Goal: Transaction & Acquisition: Book appointment/travel/reservation

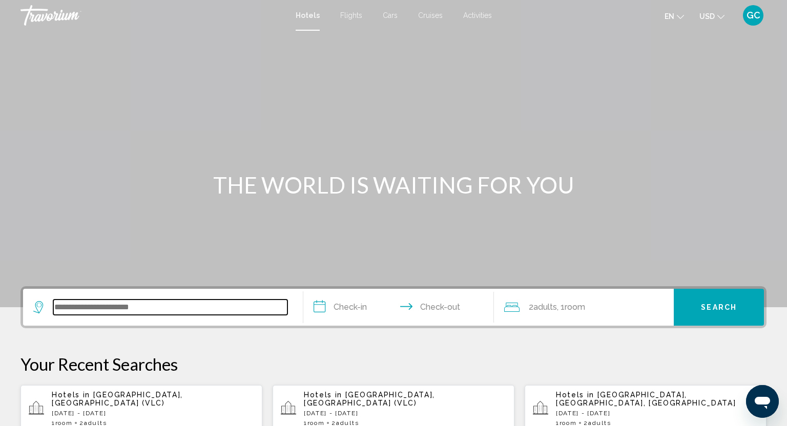
click at [73, 311] on input "Search widget" at bounding box center [170, 307] width 234 height 15
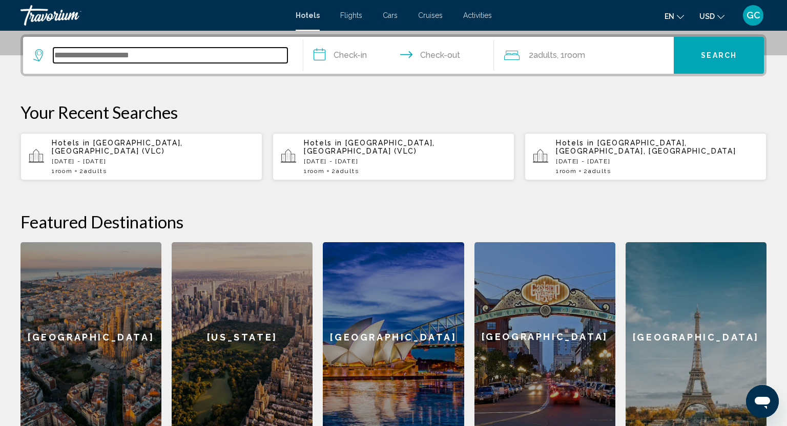
scroll to position [253, 0]
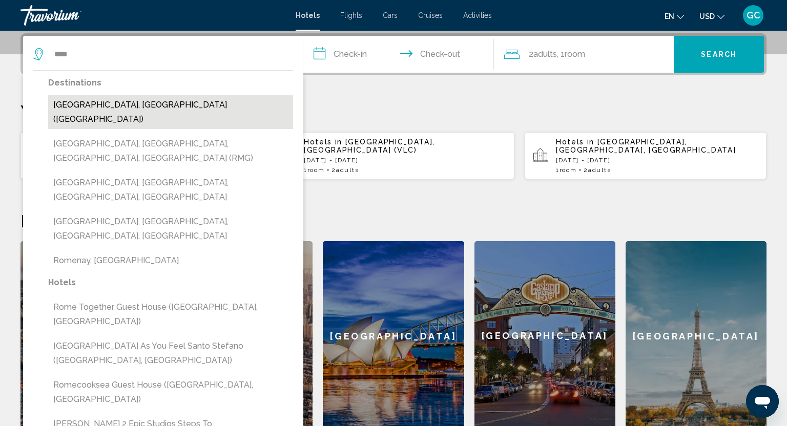
click at [104, 103] on button "[GEOGRAPHIC_DATA], [GEOGRAPHIC_DATA] ([GEOGRAPHIC_DATA])" at bounding box center [170, 112] width 245 height 34
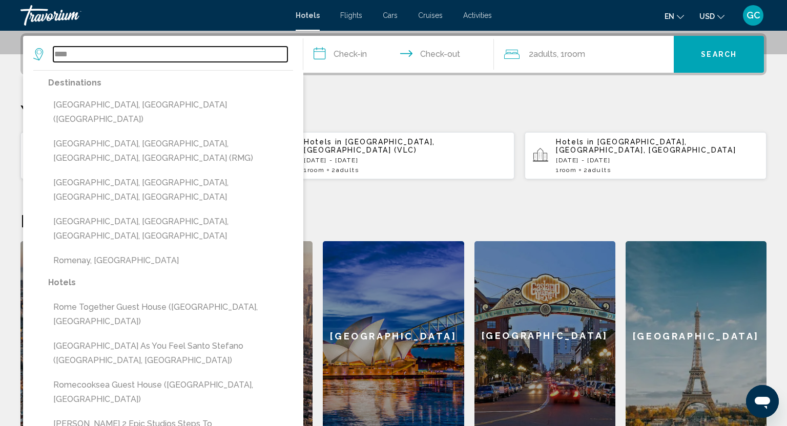
type input "**********"
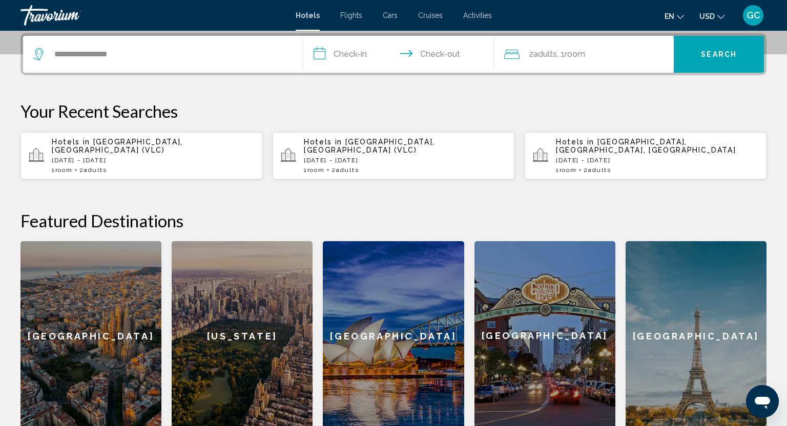
click at [327, 55] on input "**********" at bounding box center [400, 56] width 195 height 40
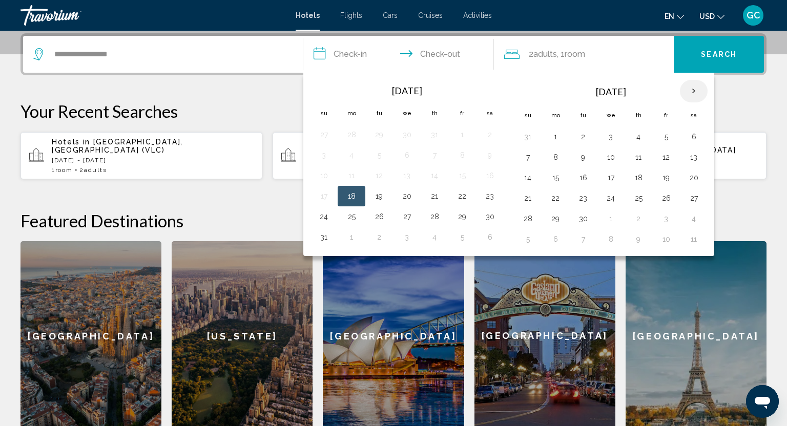
click at [689, 95] on th "Next month" at bounding box center [694, 91] width 28 height 23
click at [583, 216] on button "28" at bounding box center [583, 219] width 16 height 14
click at [694, 92] on th "Next month" at bounding box center [694, 91] width 28 height 23
click at [694, 93] on th "Next month" at bounding box center [694, 91] width 28 height 23
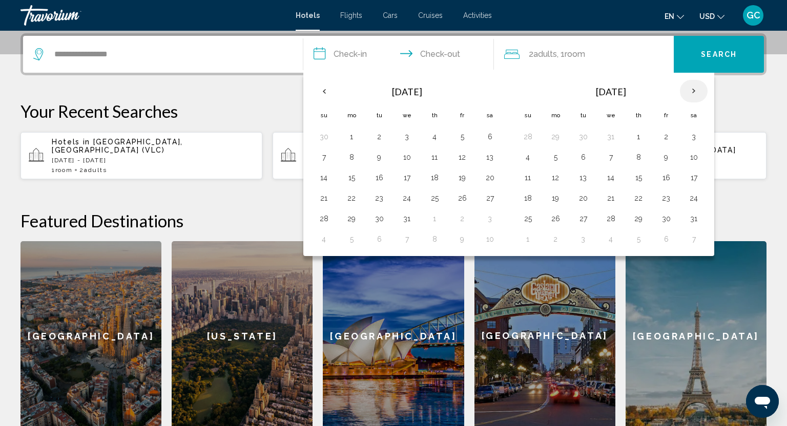
click at [694, 93] on th "Next month" at bounding box center [694, 91] width 28 height 23
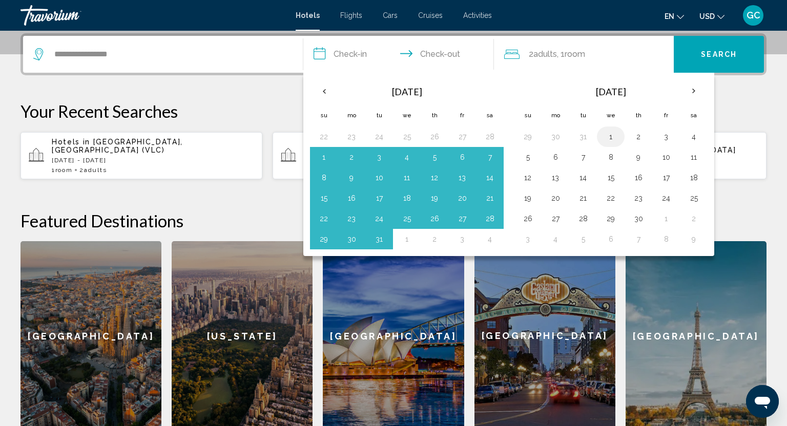
click at [612, 135] on button "1" at bounding box center [611, 137] width 16 height 14
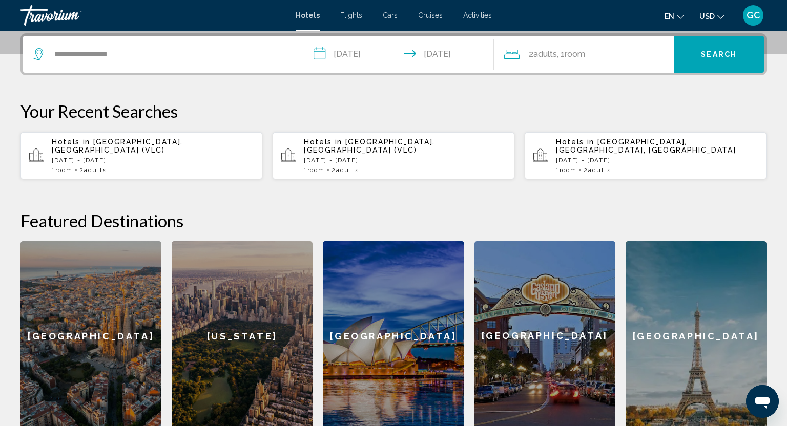
click at [370, 52] on input "**********" at bounding box center [400, 56] width 195 height 40
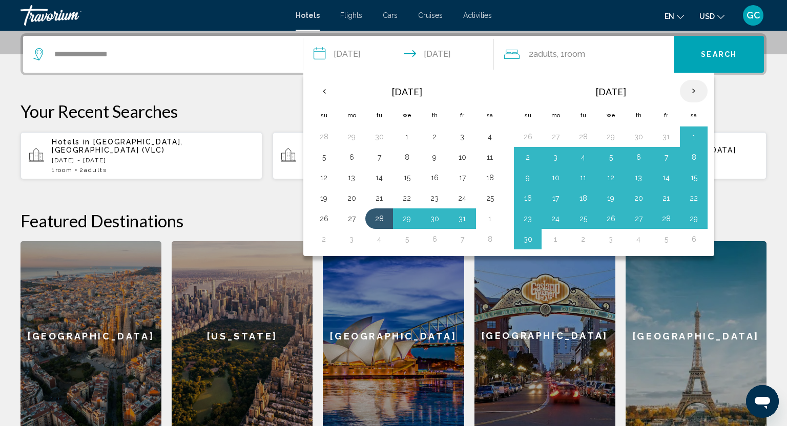
click at [691, 90] on th "Next month" at bounding box center [694, 91] width 28 height 23
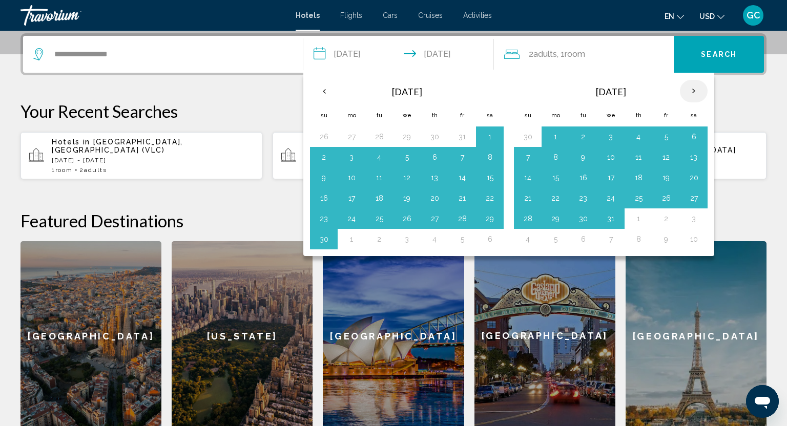
click at [691, 90] on th "Next month" at bounding box center [694, 91] width 28 height 23
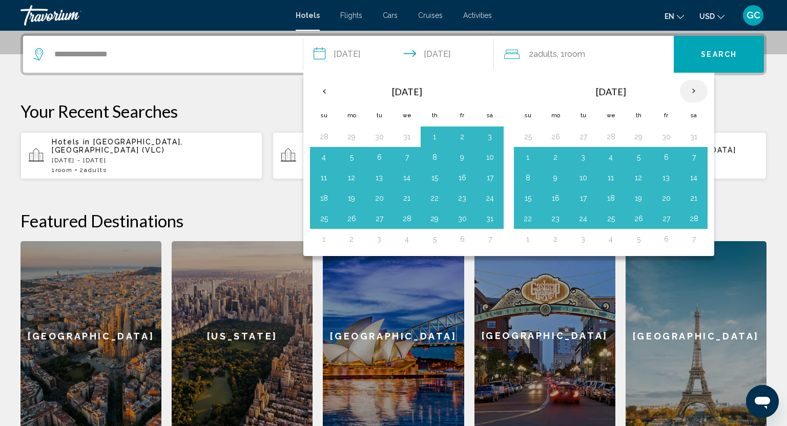
click at [691, 90] on th "Next month" at bounding box center [694, 91] width 28 height 23
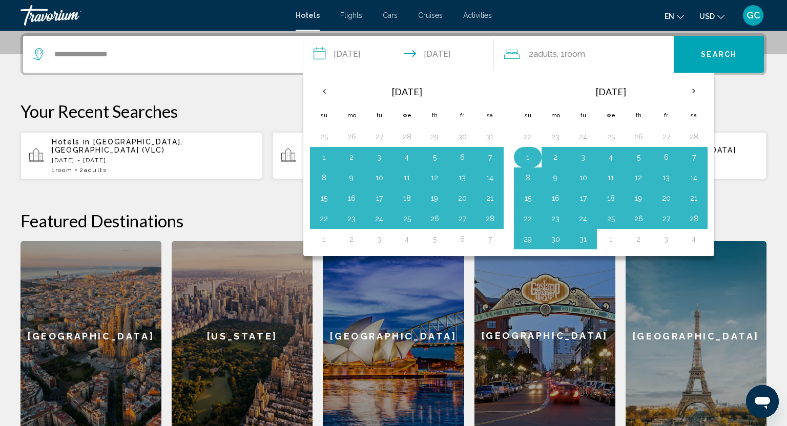
click at [528, 152] on button "1" at bounding box center [528, 157] width 16 height 14
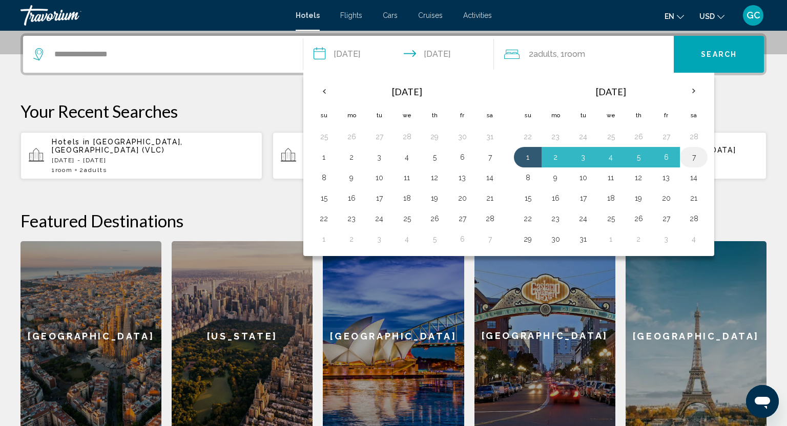
click at [693, 160] on button "7" at bounding box center [694, 157] width 16 height 14
type input "**********"
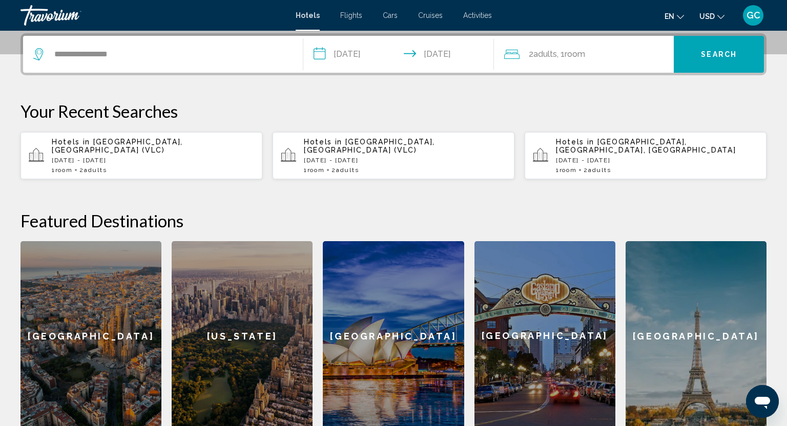
click at [621, 58] on div "2 Adult Adults , 1 Room rooms" at bounding box center [589, 54] width 170 height 14
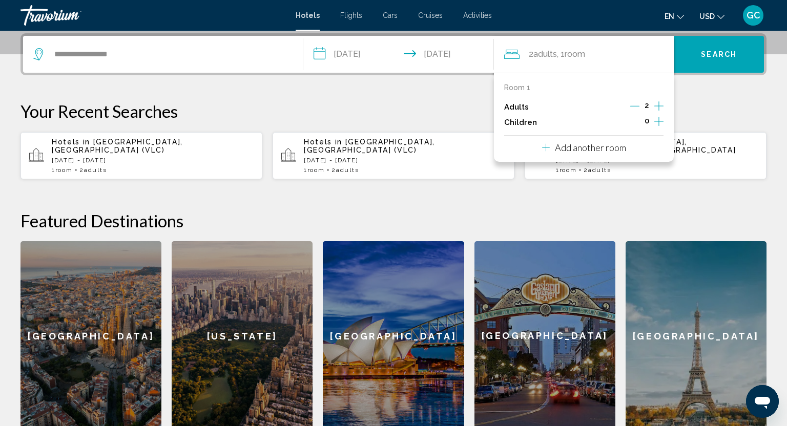
click at [660, 109] on icon "Increment adults" at bounding box center [658, 106] width 9 height 12
click at [706, 55] on span "Search" at bounding box center [719, 55] width 36 height 8
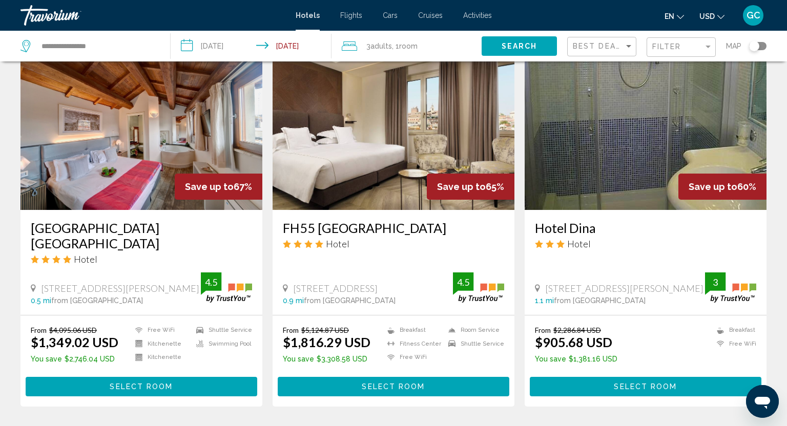
scroll to position [436, 0]
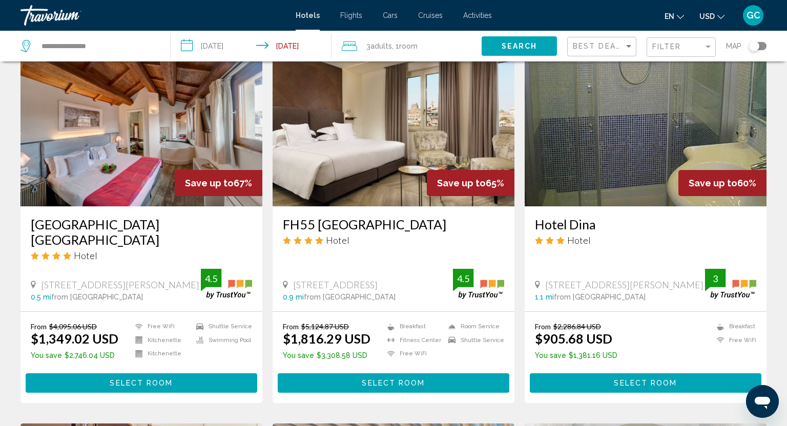
click at [37, 224] on h3 "[GEOGRAPHIC_DATA] [GEOGRAPHIC_DATA]" at bounding box center [141, 232] width 221 height 31
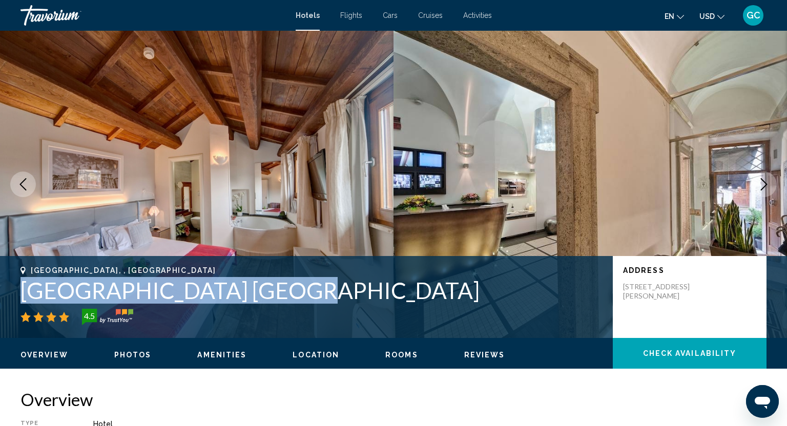
drag, startPoint x: 22, startPoint y: 288, endPoint x: 273, endPoint y: 288, distance: 251.1
click at [273, 288] on h1 "[GEOGRAPHIC_DATA] [GEOGRAPHIC_DATA]" at bounding box center [312, 290] width 582 height 27
copy h1 "[GEOGRAPHIC_DATA] [GEOGRAPHIC_DATA]"
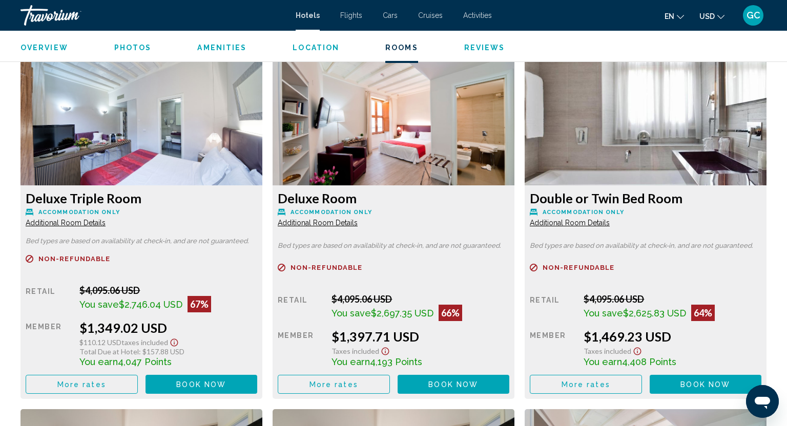
scroll to position [1394, 0]
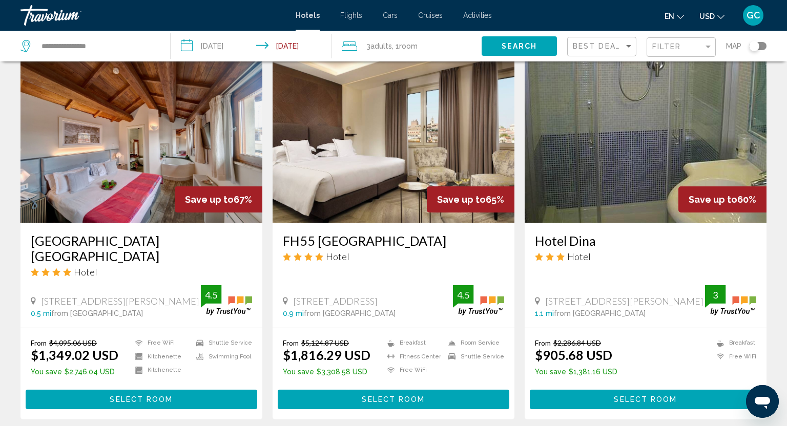
scroll to position [415, 0]
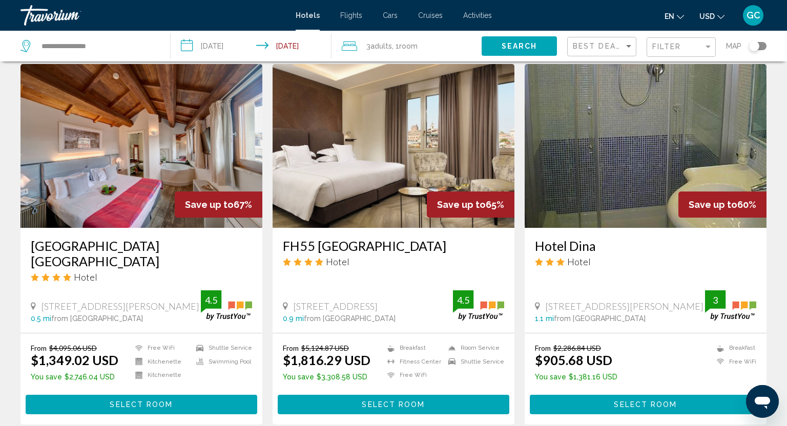
click at [298, 245] on h3 "FH55 [GEOGRAPHIC_DATA]" at bounding box center [393, 245] width 221 height 15
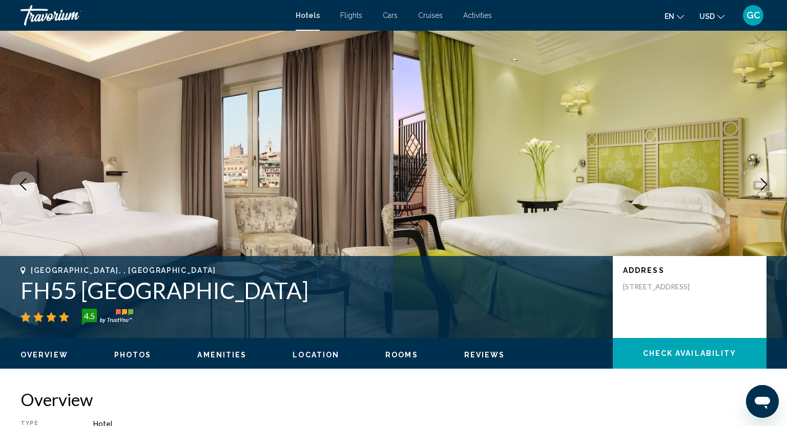
drag, startPoint x: 22, startPoint y: 290, endPoint x: 288, endPoint y: 293, distance: 265.5
click at [288, 293] on h1 "FH55 [GEOGRAPHIC_DATA]" at bounding box center [312, 290] width 582 height 27
copy h1 "FH55 [GEOGRAPHIC_DATA]"
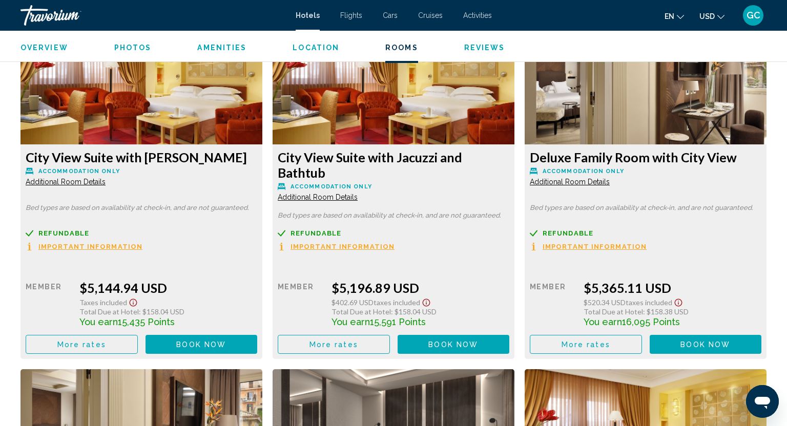
scroll to position [2104, 0]
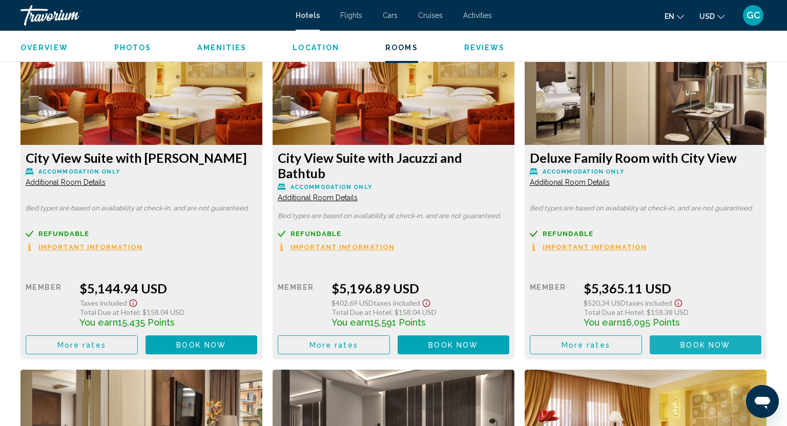
click at [678, 340] on button "Book now No longer available" at bounding box center [706, 345] width 112 height 19
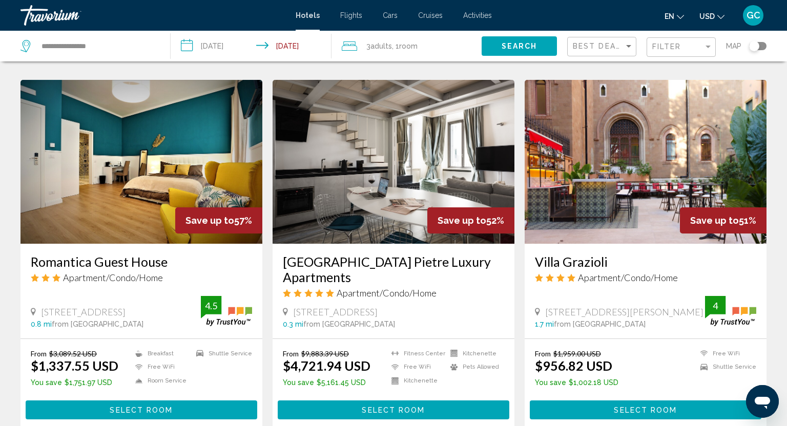
scroll to position [1154, 0]
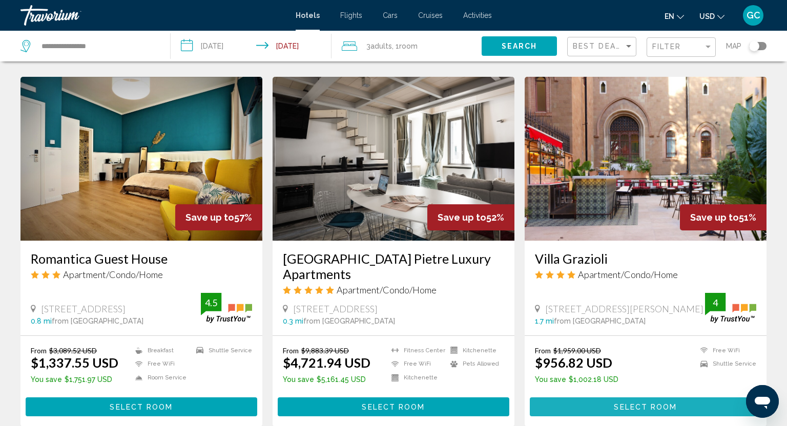
click at [618, 403] on span "Select Room" at bounding box center [645, 407] width 63 height 8
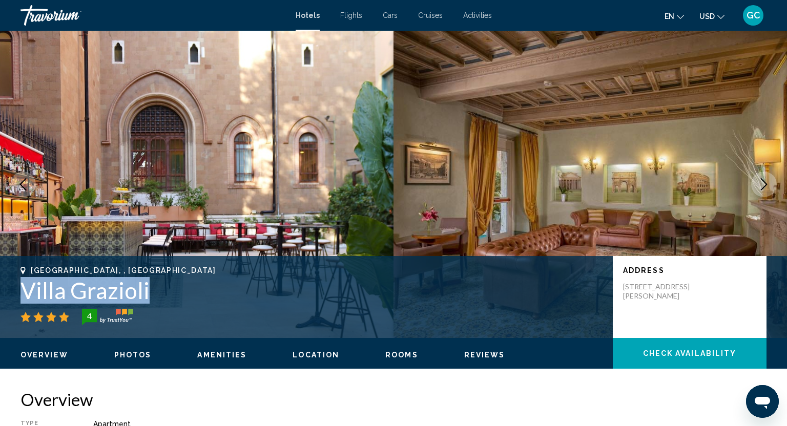
drag, startPoint x: 21, startPoint y: 286, endPoint x: 181, endPoint y: 280, distance: 161.1
click at [181, 280] on h1 "Villa Grazioli" at bounding box center [312, 290] width 582 height 27
copy h1 "Villa Grazioli"
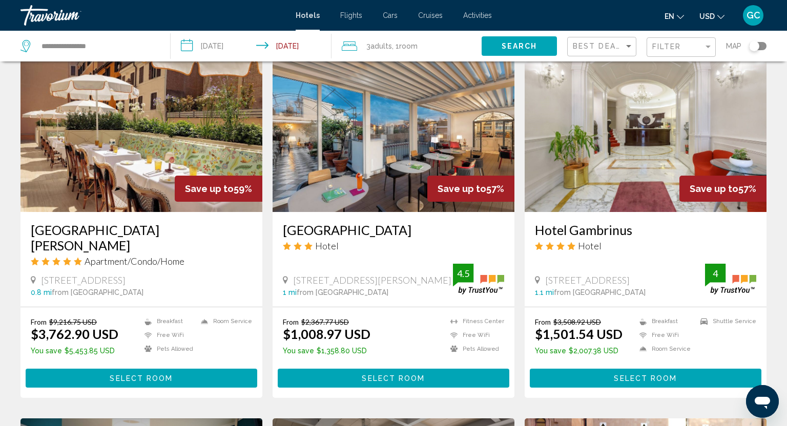
scroll to position [809, 0]
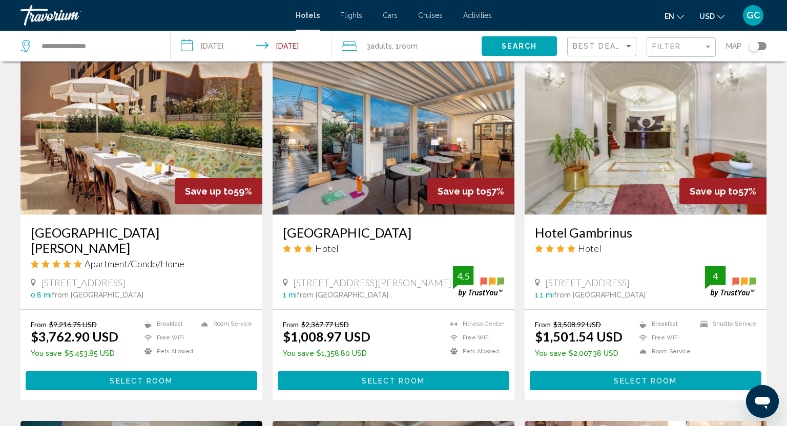
click at [372, 377] on span "Select Room" at bounding box center [393, 381] width 63 height 8
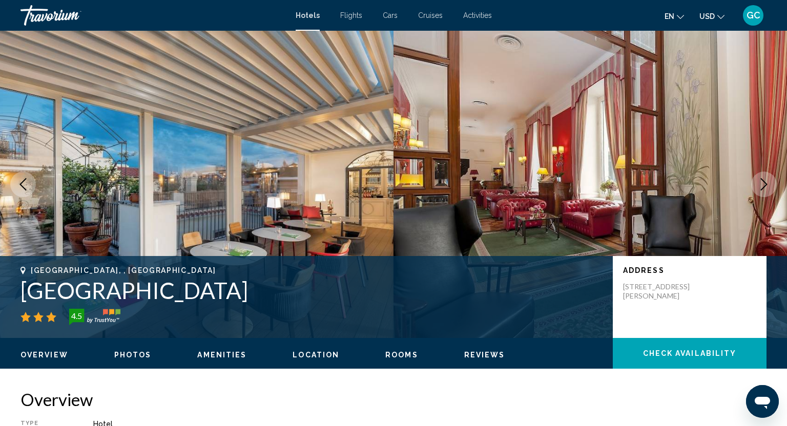
click at [14, 291] on div "[GEOGRAPHIC_DATA], , [GEOGRAPHIC_DATA] [GEOGRAPHIC_DATA] 4.5 Address [STREET_AD…" at bounding box center [393, 298] width 787 height 62
drag, startPoint x: 22, startPoint y: 290, endPoint x: 271, endPoint y: 299, distance: 249.8
click at [272, 301] on h1 "[GEOGRAPHIC_DATA]" at bounding box center [312, 290] width 582 height 27
copy h1 "[GEOGRAPHIC_DATA]"
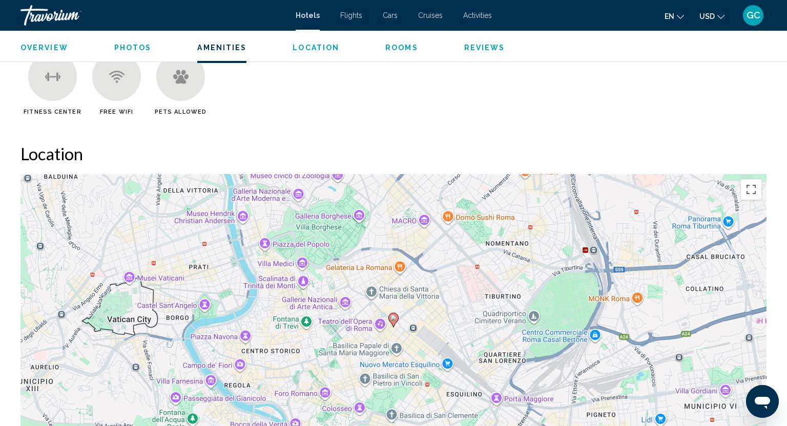
scroll to position [834, 0]
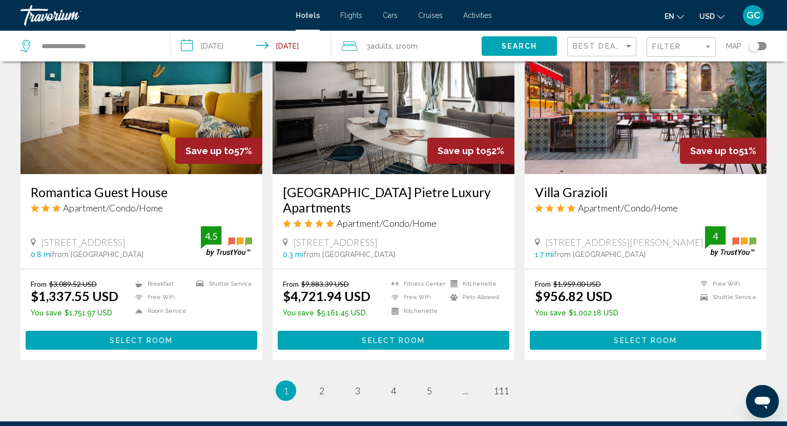
scroll to position [1223, 0]
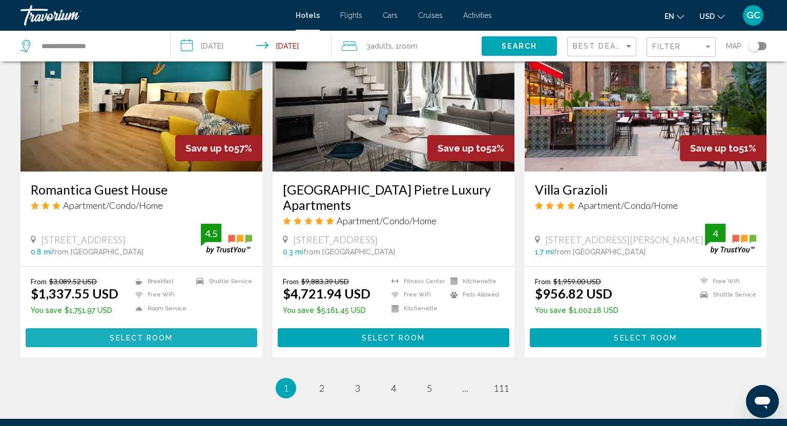
click at [116, 334] on span "Select Room" at bounding box center [141, 338] width 63 height 8
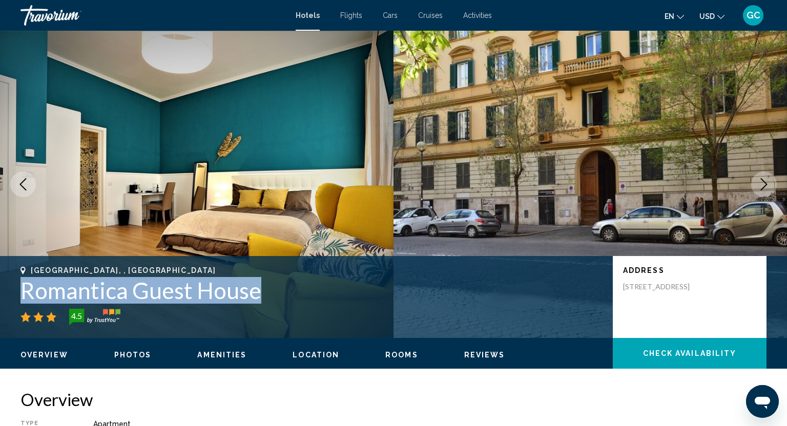
drag, startPoint x: 24, startPoint y: 290, endPoint x: 267, endPoint y: 288, distance: 242.4
click at [267, 288] on h1 "Romantica Guest House" at bounding box center [312, 290] width 582 height 27
copy h1 "Romantica Guest House"
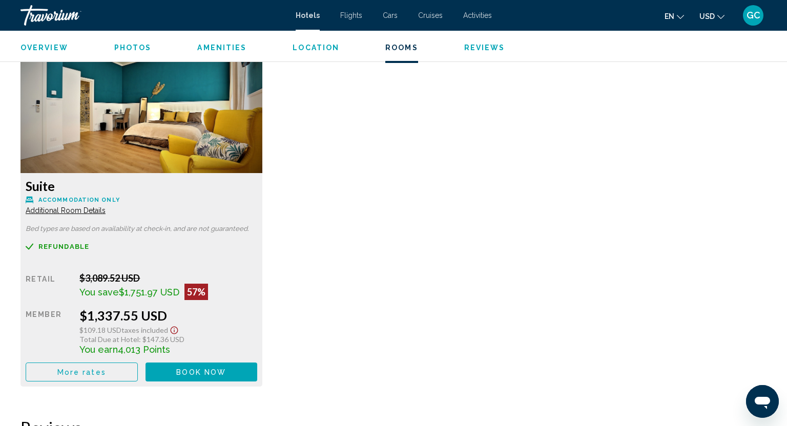
scroll to position [1404, 0]
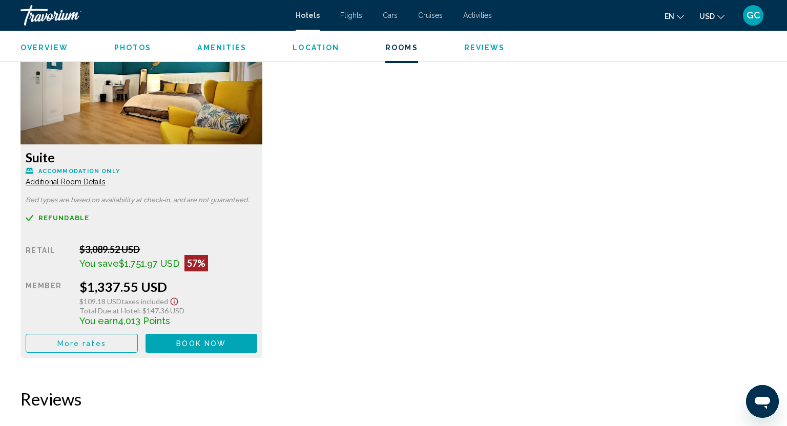
click at [210, 345] on span "Book now" at bounding box center [201, 344] width 50 height 8
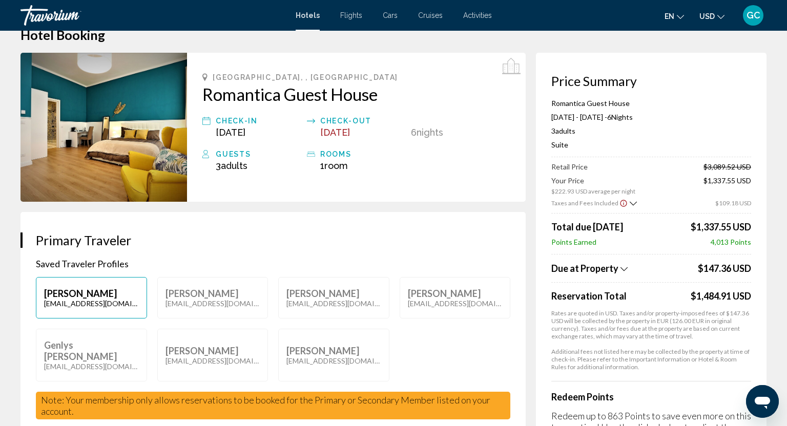
scroll to position [27, 0]
